Goal: Task Accomplishment & Management: Use online tool/utility

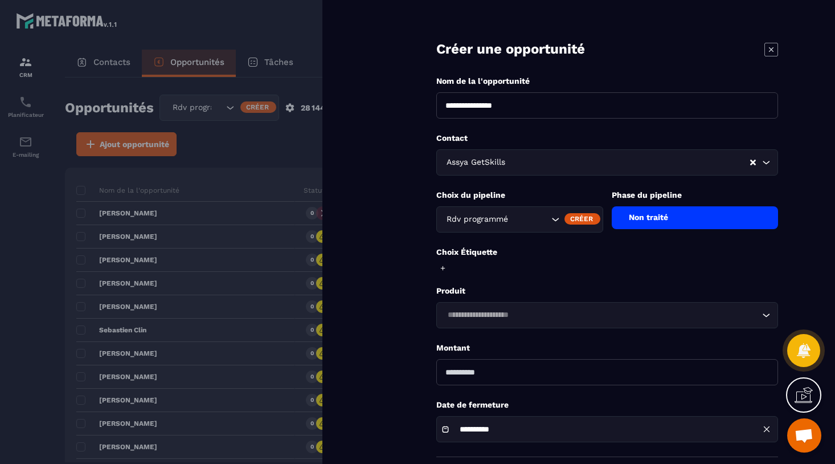
scroll to position [52, 0]
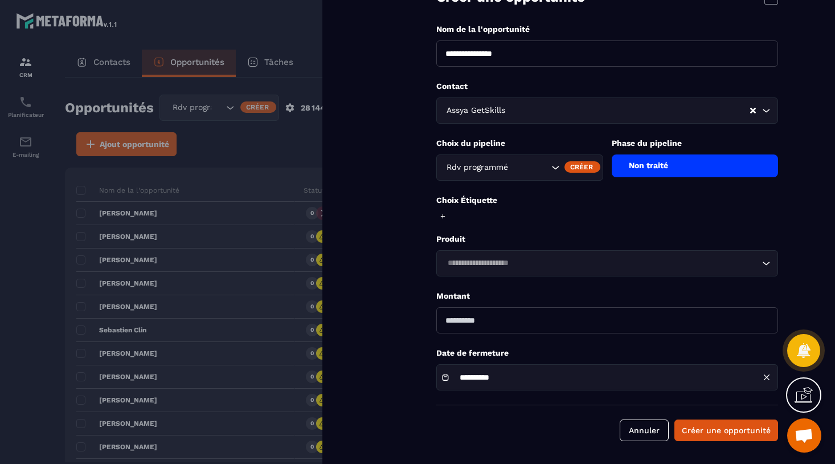
click at [22, 248] on div at bounding box center [417, 232] width 835 height 464
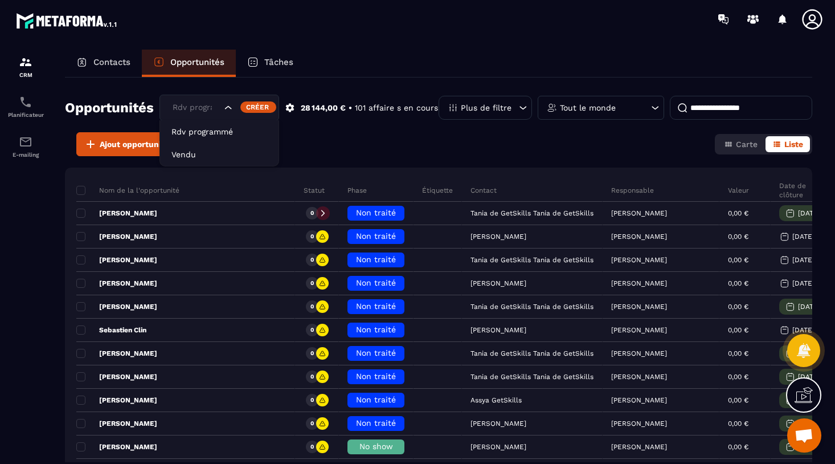
click at [203, 113] on div "Rdv programmé" at bounding box center [219, 108] width 120 height 26
click at [206, 112] on input "Search for option" at bounding box center [196, 107] width 52 height 13
click at [297, 70] on div "Tâches" at bounding box center [270, 63] width 69 height 27
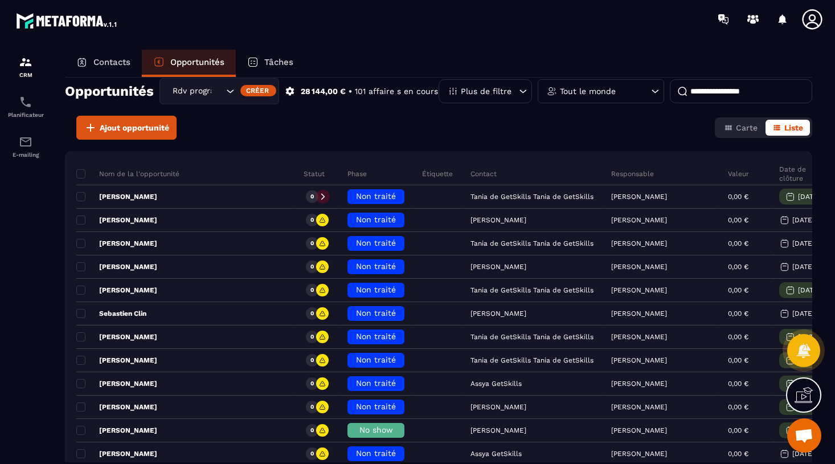
scroll to position [0, 0]
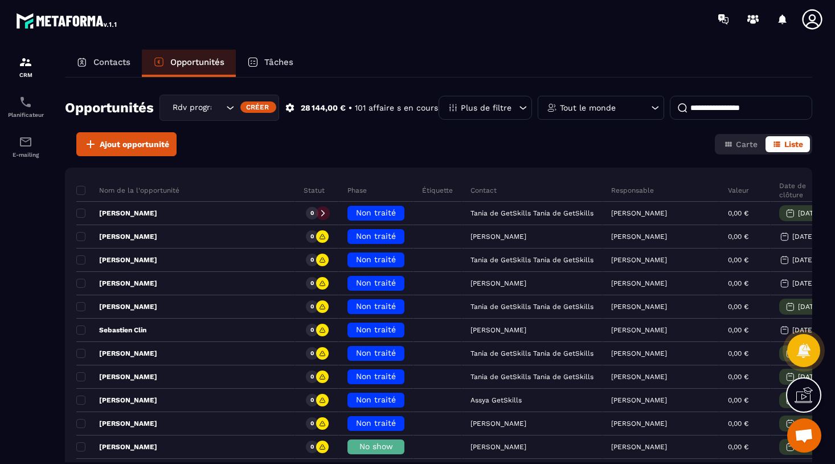
click at [108, 57] on div "Contacts" at bounding box center [103, 63] width 77 height 27
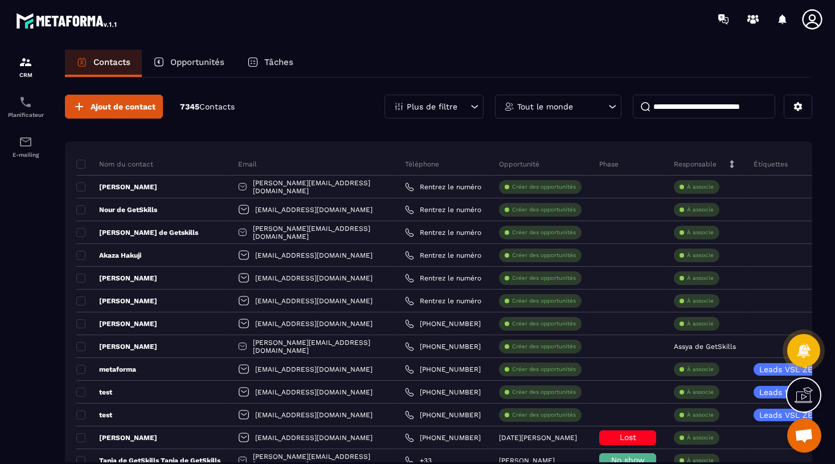
click at [172, 67] on div "Opportunités" at bounding box center [189, 63] width 94 height 27
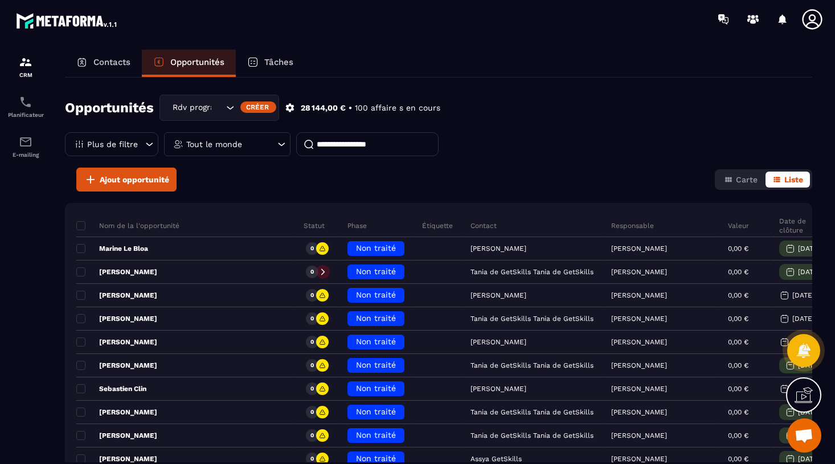
click at [226, 109] on icon "Search for option" at bounding box center [229, 107] width 11 height 11
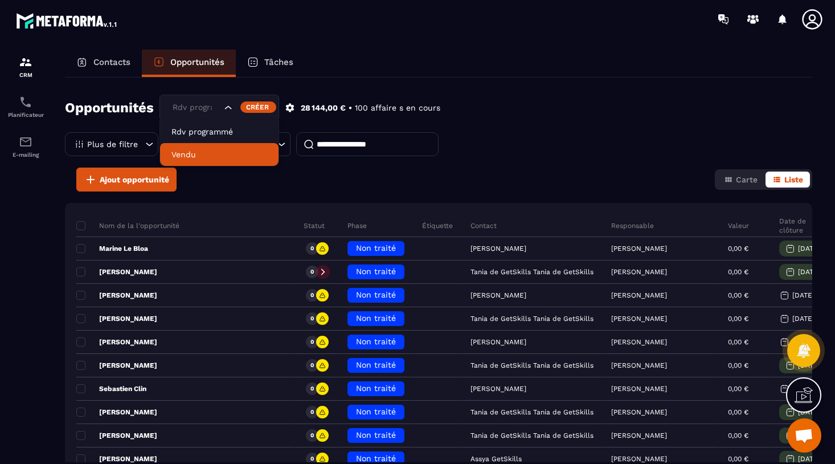
click at [200, 146] on li "Vendu" at bounding box center [219, 154] width 118 height 23
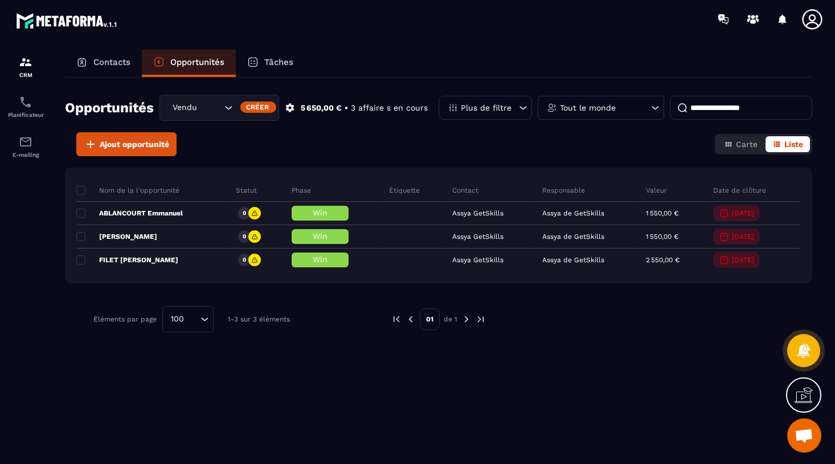
click at [226, 103] on icon "Search for option" at bounding box center [228, 107] width 11 height 11
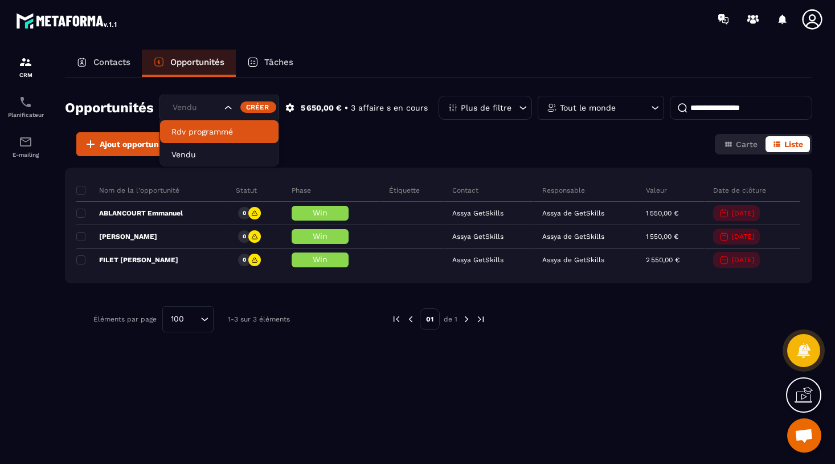
click at [218, 126] on p "Rdv programmé" at bounding box center [219, 131] width 96 height 11
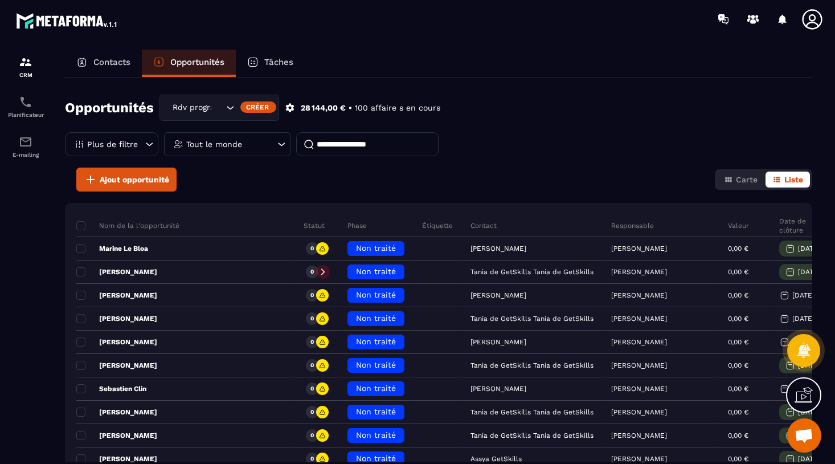
click at [155, 138] on icon at bounding box center [149, 143] width 11 height 11
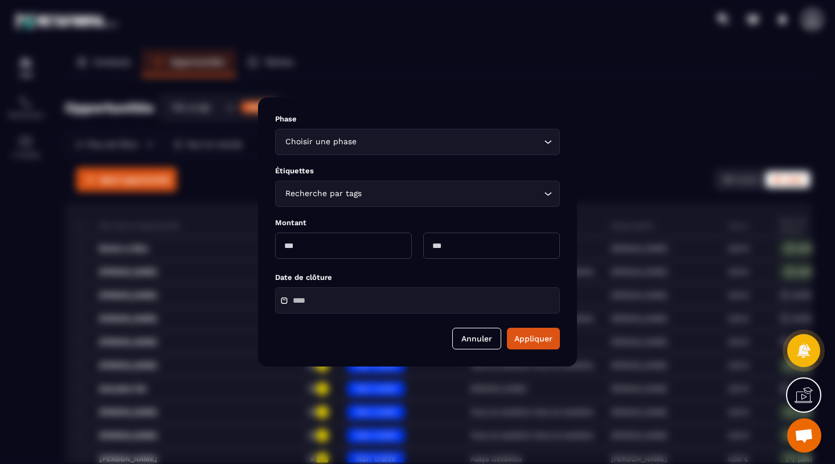
click at [515, 85] on div "Modal window" at bounding box center [417, 232] width 835 height 464
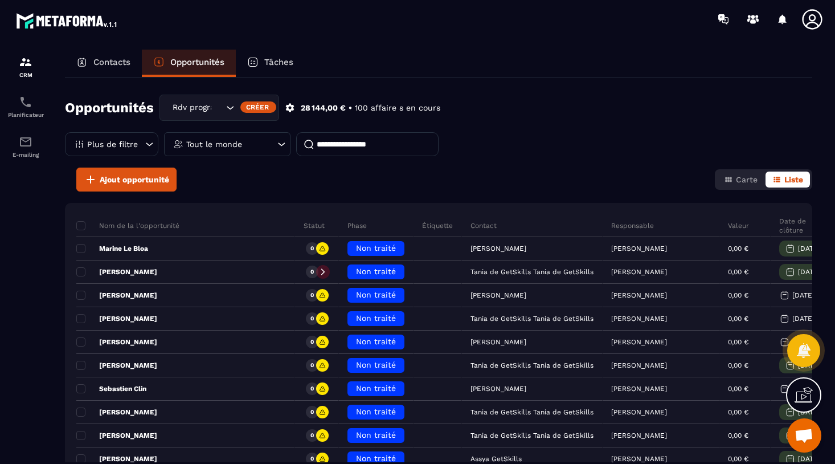
click at [242, 140] on p "Tout le monde" at bounding box center [214, 144] width 56 height 8
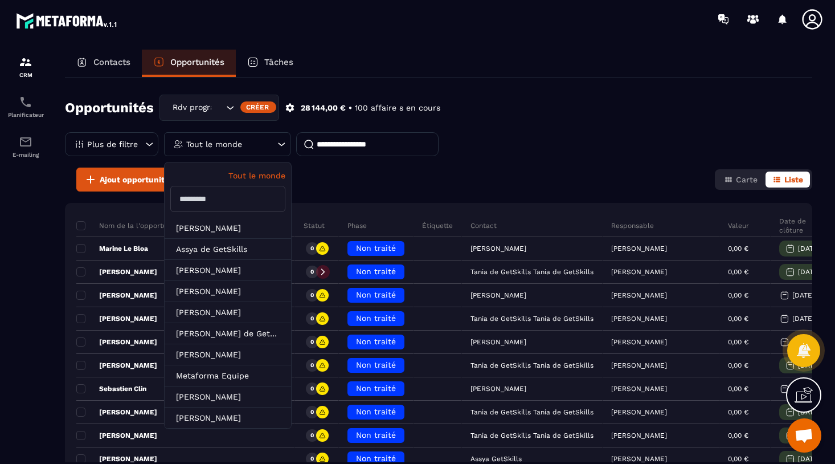
click at [285, 186] on input "text" at bounding box center [227, 199] width 115 height 26
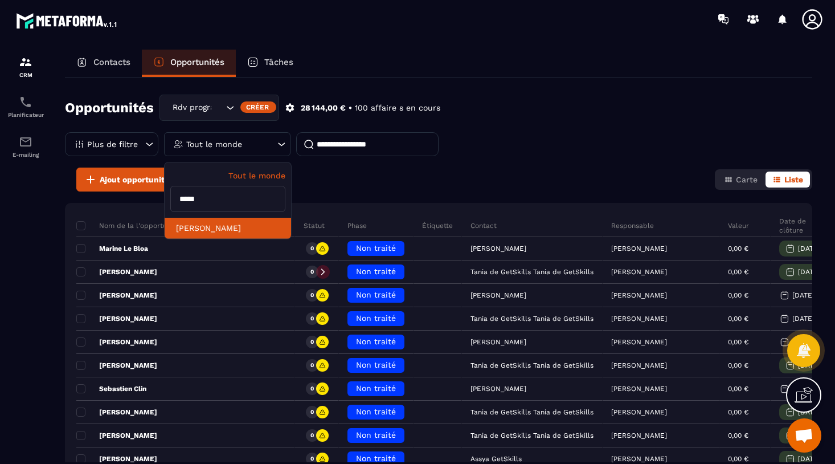
type input "*****"
click at [291, 218] on li "[PERSON_NAME]" at bounding box center [228, 228] width 126 height 21
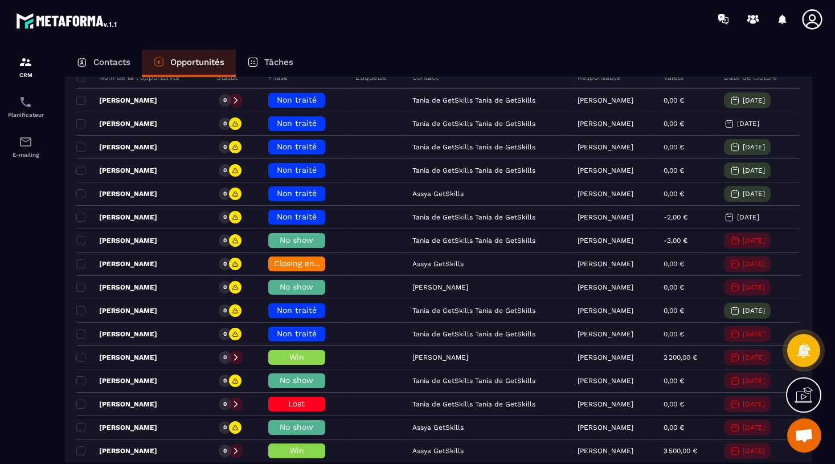
scroll to position [137, 0]
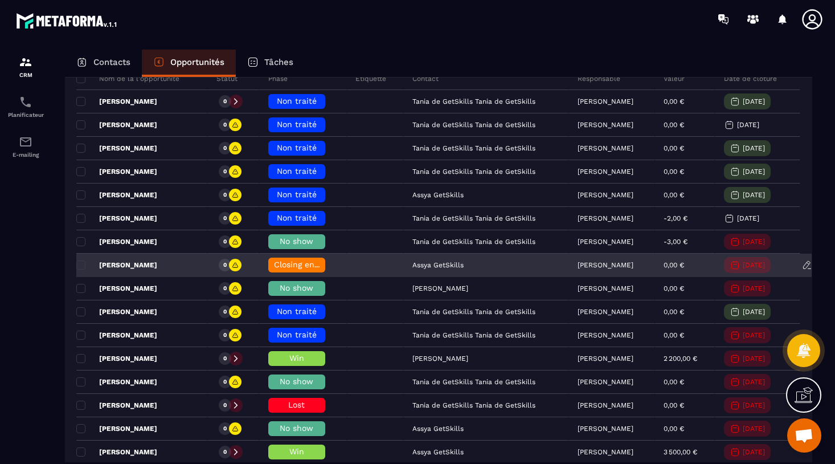
click at [181, 265] on div "[PERSON_NAME]" at bounding box center [142, 265] width 132 height 23
